Goal: Use online tool/utility: Utilize a website feature to perform a specific function

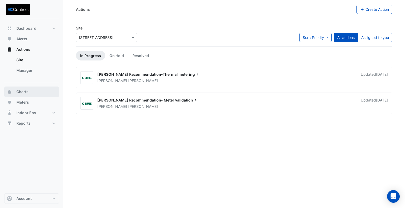
click at [23, 92] on span "Charts" at bounding box center [22, 91] width 12 height 5
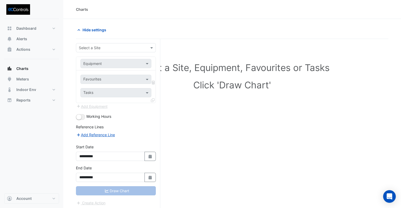
click at [110, 48] on input "text" at bounding box center [111, 48] width 64 height 6
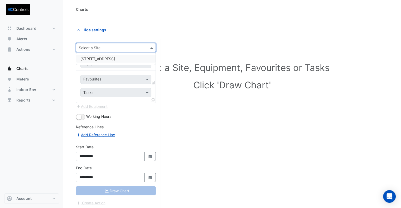
click at [96, 59] on span "[STREET_ADDRESS]" at bounding box center [97, 59] width 35 height 4
click at [94, 66] on div "Equipment" at bounding box center [92, 64] width 18 height 6
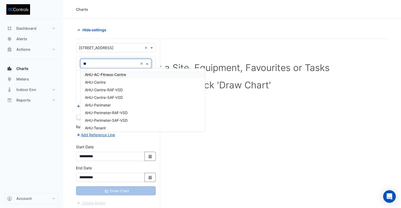
type input "***"
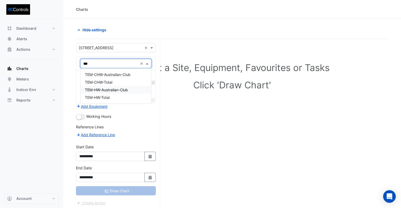
click at [107, 90] on span "TEM-HW-Australian-Club" at bounding box center [106, 90] width 43 height 4
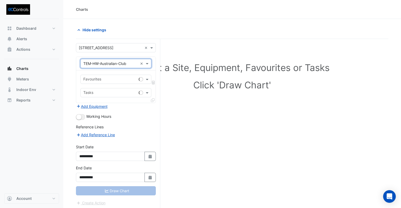
click at [101, 81] on input "text" at bounding box center [109, 80] width 53 height 6
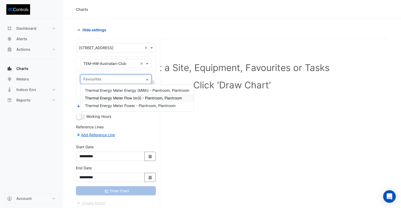
click at [127, 100] on span "Thermal Energy Meter Flow (m3) - Plantroom, Plantroom" at bounding box center [133, 98] width 97 height 4
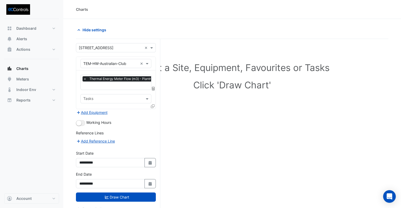
click at [153, 105] on icon at bounding box center [153, 107] width 4 height 4
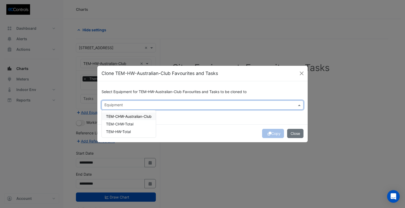
click at [143, 109] on div "Equipment" at bounding box center [202, 105] width 202 height 9
click at [128, 134] on span "TEM-HW-Total" at bounding box center [118, 132] width 25 height 4
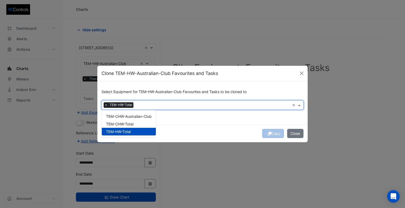
click at [183, 125] on div "Copy Close" at bounding box center [202, 134] width 210 height 18
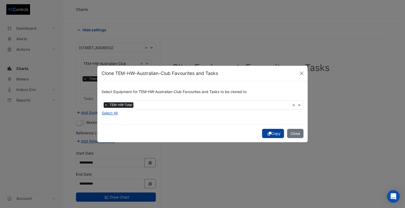
drag, startPoint x: 276, startPoint y: 134, endPoint x: 219, endPoint y: 137, distance: 57.6
click at [276, 134] on button "Copy" at bounding box center [273, 133] width 22 height 9
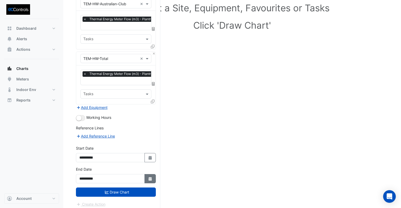
scroll to position [60, 0]
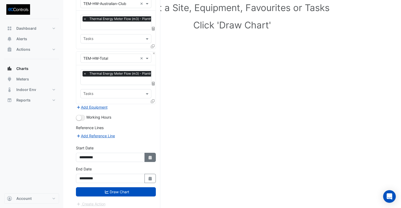
click at [152, 156] on icon "button" at bounding box center [149, 158] width 3 height 4
select select "*"
select select "****"
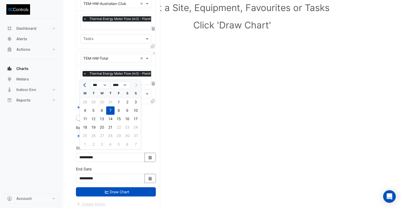
click at [81, 84] on div at bounding box center [85, 85] width 11 height 8
click at [84, 84] on span "Previous month" at bounding box center [85, 85] width 4 height 4
select select "*"
click at [95, 103] on div "1" at bounding box center [93, 102] width 8 height 8
type input "**********"
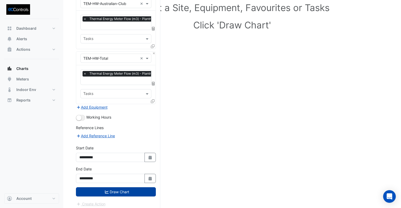
click at [120, 188] on button "Draw Chart" at bounding box center [116, 192] width 80 height 9
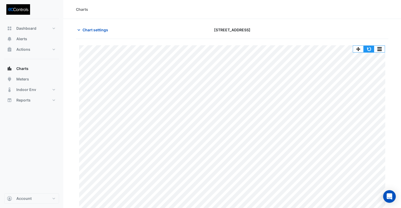
click at [365, 48] on button "button" at bounding box center [368, 49] width 11 height 7
click at [370, 48] on button "button" at bounding box center [368, 49] width 11 height 7
click at [368, 50] on button "button" at bounding box center [368, 49] width 11 height 7
click at [99, 28] on span "Chart settings" at bounding box center [95, 30] width 26 height 6
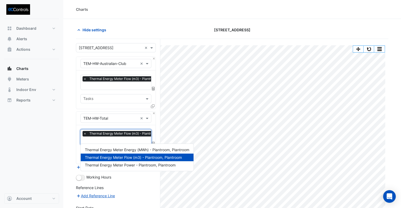
click at [105, 143] on div at bounding box center [129, 141] width 95 height 7
click at [137, 151] on span "Thermal Energy Meter Energy (MWh) - Plantroom, Plantroom" at bounding box center [137, 150] width 104 height 4
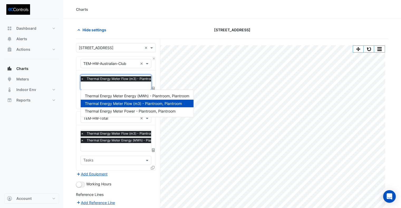
click at [118, 90] on body "Thermal Energy Meter Energy (MWh) - Plantroom, Plantroom Thermal Energy Meter F…" at bounding box center [200, 139] width 401 height 278
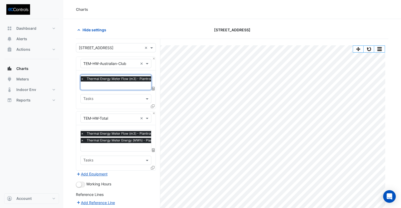
click at [112, 84] on input "text" at bounding box center [128, 87] width 94 height 6
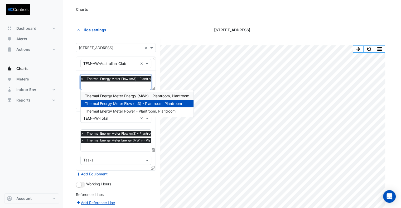
click at [119, 93] on div "Thermal Energy Meter Energy (MWh) - Plantroom, Plantroom" at bounding box center [137, 96] width 113 height 8
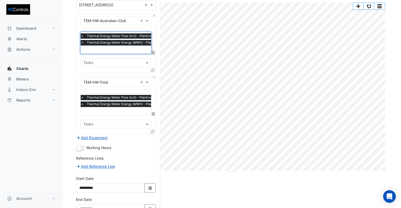
scroll to position [21, 0]
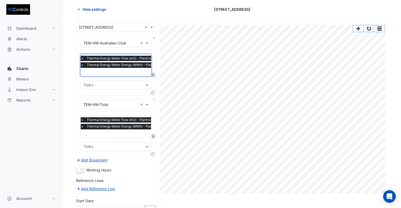
click at [82, 59] on span "×" at bounding box center [82, 58] width 5 height 5
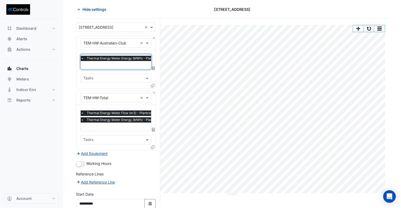
click at [82, 113] on span "×" at bounding box center [82, 113] width 5 height 5
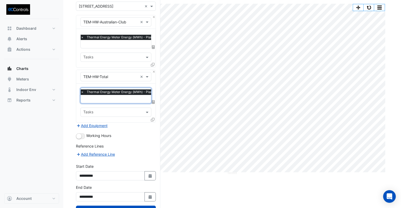
scroll to position [60, 0]
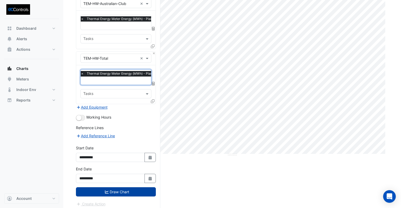
click at [134, 191] on button "Draw Chart" at bounding box center [116, 192] width 80 height 9
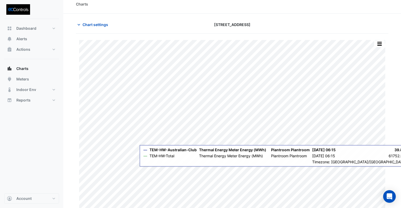
scroll to position [8, 0]
